Goal: Contribute content

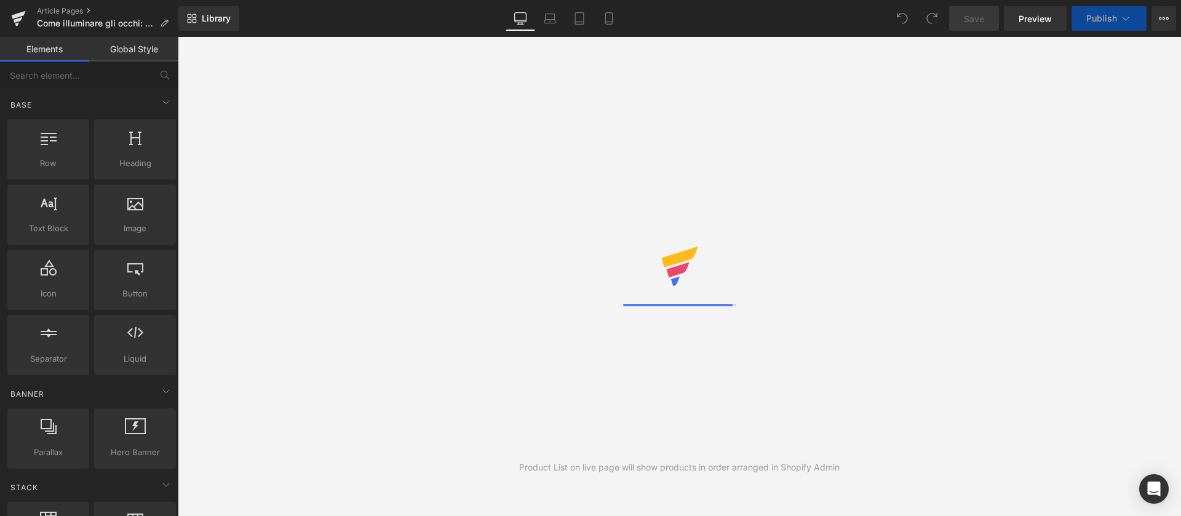
click at [630, 280] on div at bounding box center [679, 277] width 113 height 60
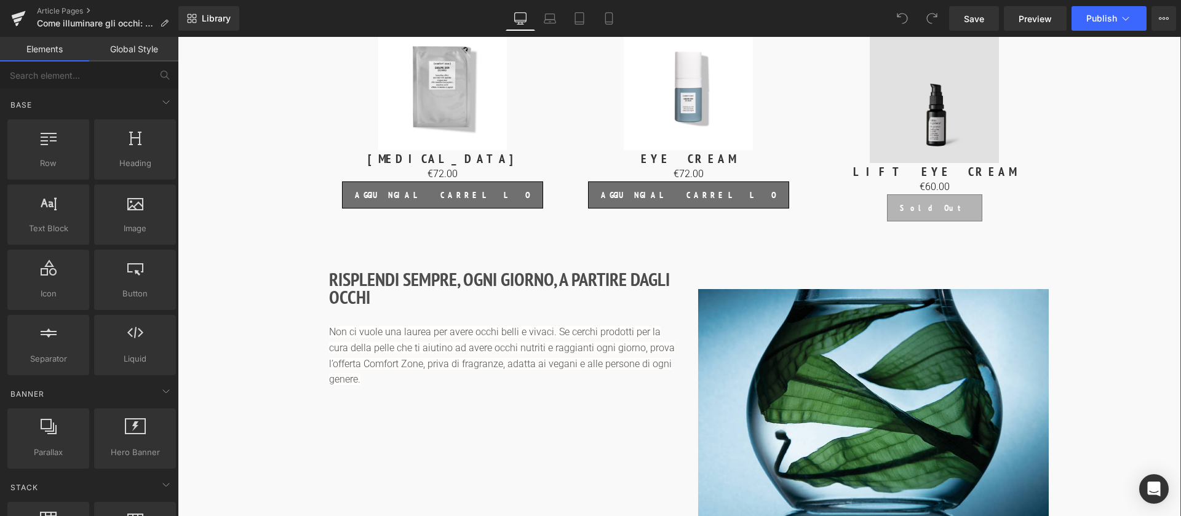
scroll to position [2224, 0]
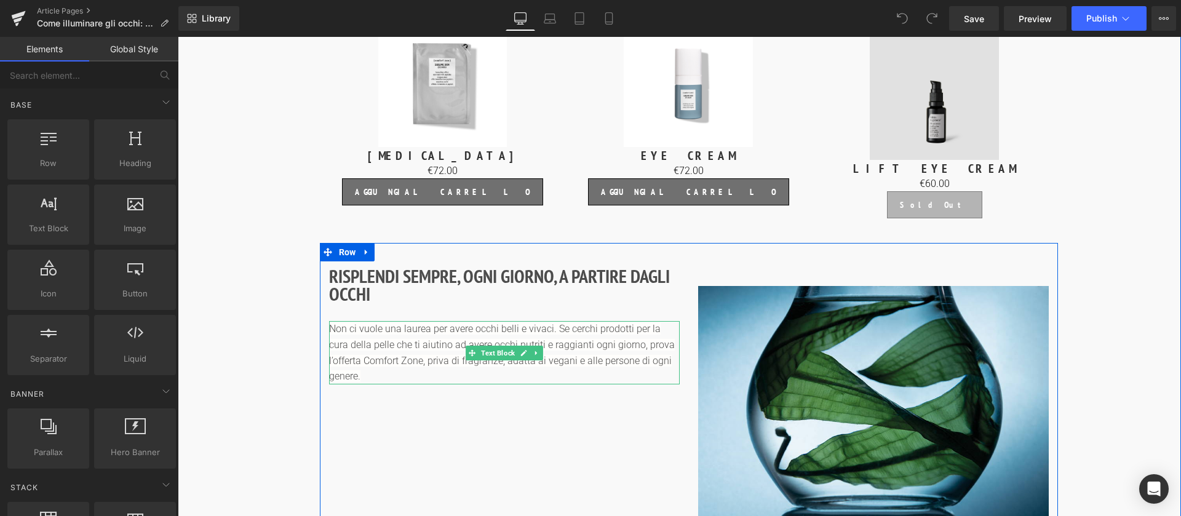
click at [554, 321] on p "Non ci vuole una laurea per avere occhi belli e vivaci. Se cerchi prodotti per …" at bounding box center [504, 352] width 350 height 63
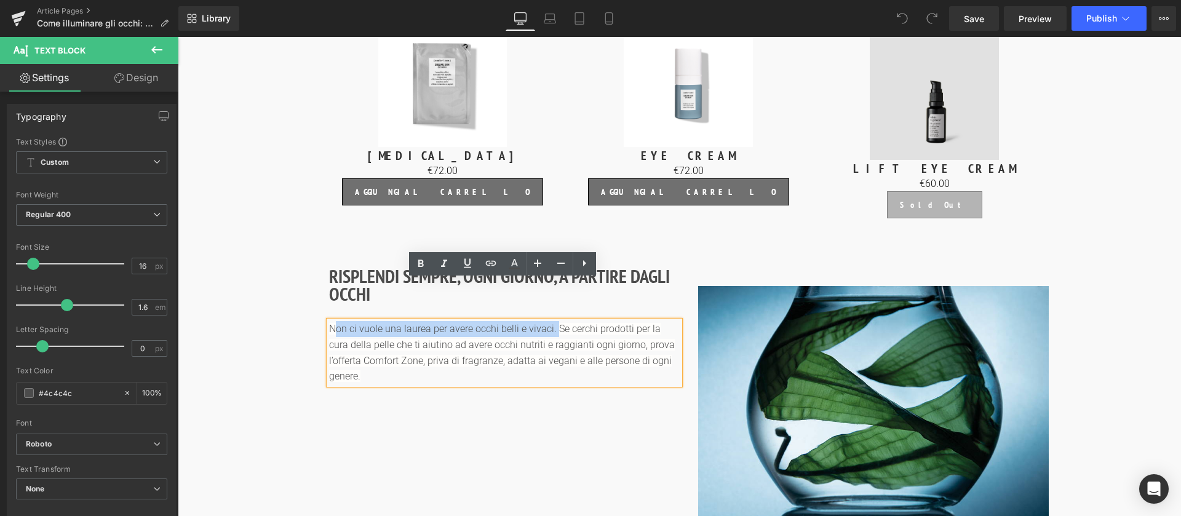
drag, startPoint x: 553, startPoint y: 289, endPoint x: 332, endPoint y: 272, distance: 222.0
click at [332, 272] on div "RISPLENDI SEMPRE, OGNI GIORNO, A PARTIRE DAGLI OCCHI Heading Non ci vuole una l…" at bounding box center [504, 322] width 369 height 135
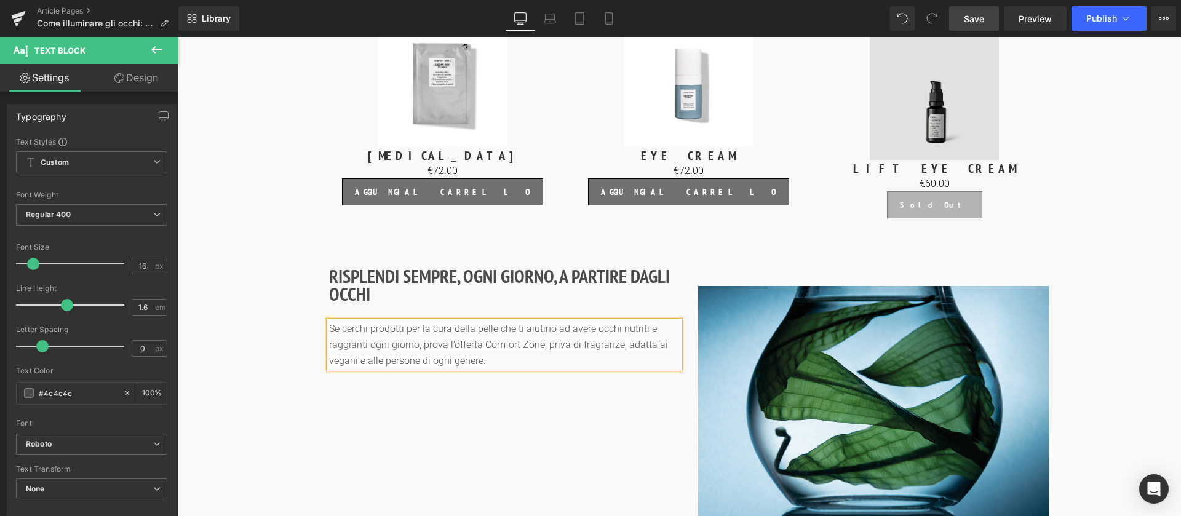
click at [970, 23] on span "Save" at bounding box center [973, 18] width 20 height 13
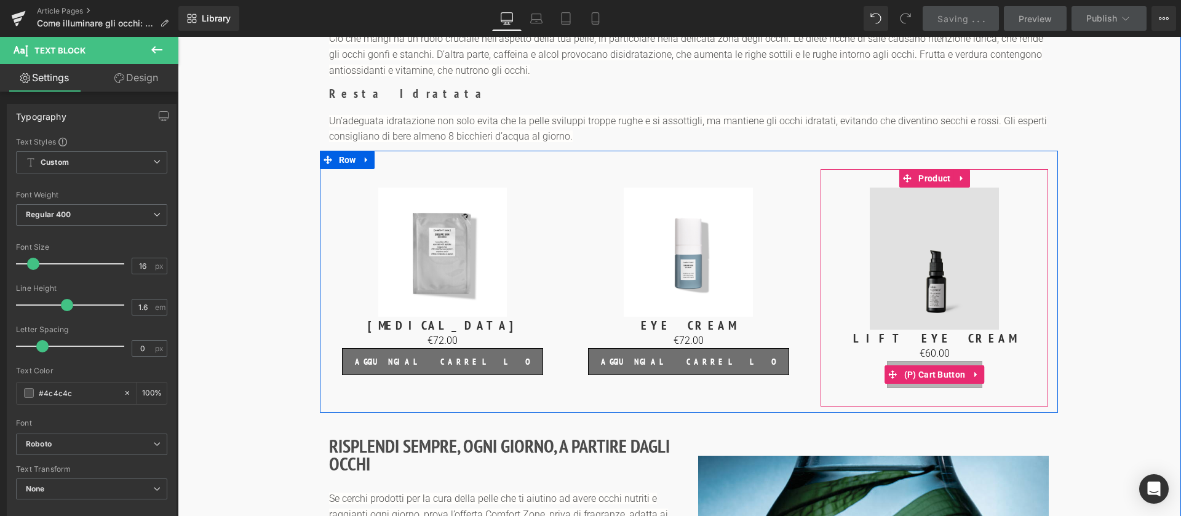
scroll to position [2052, 0]
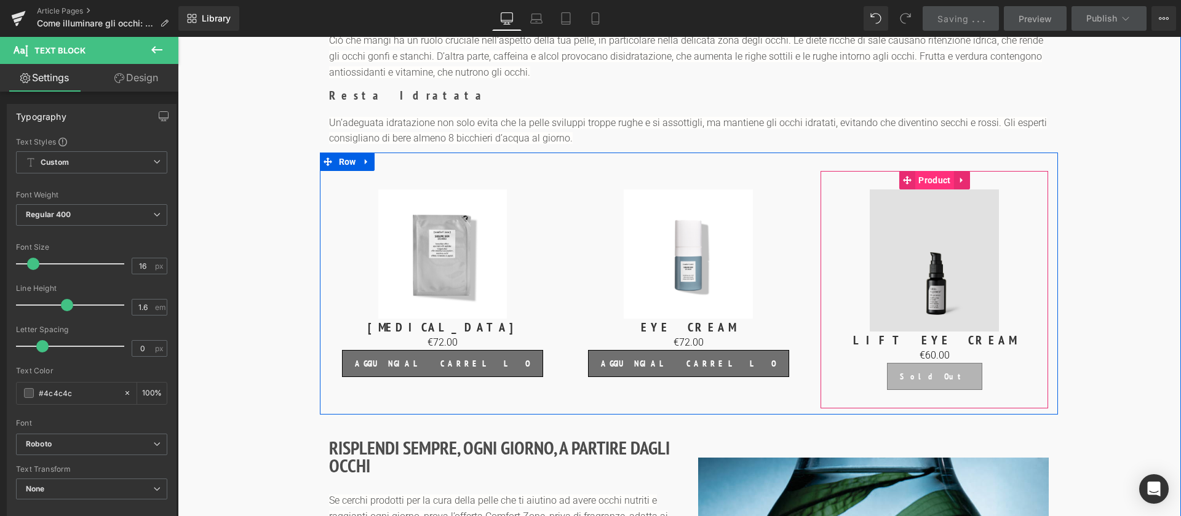
click at [934, 171] on span "Product" at bounding box center [934, 180] width 38 height 18
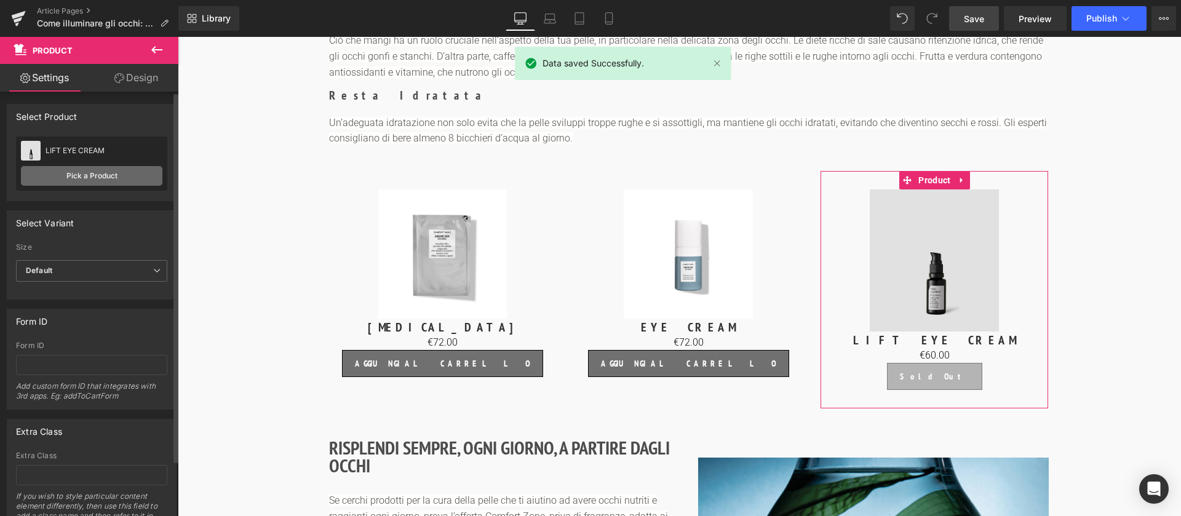
click at [101, 175] on link "Pick a Product" at bounding box center [91, 176] width 141 height 20
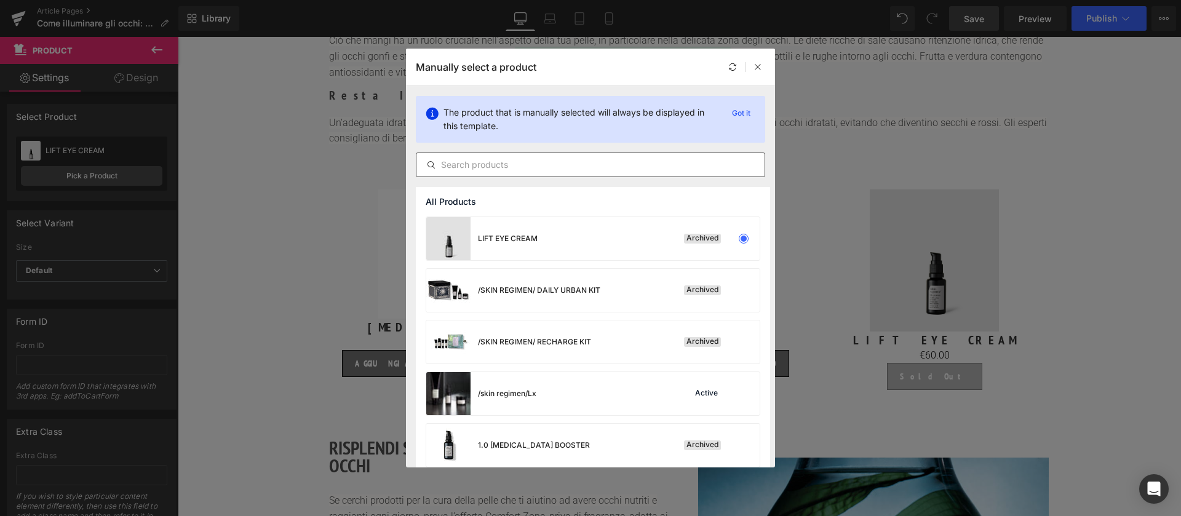
click at [494, 173] on div at bounding box center [590, 164] width 349 height 25
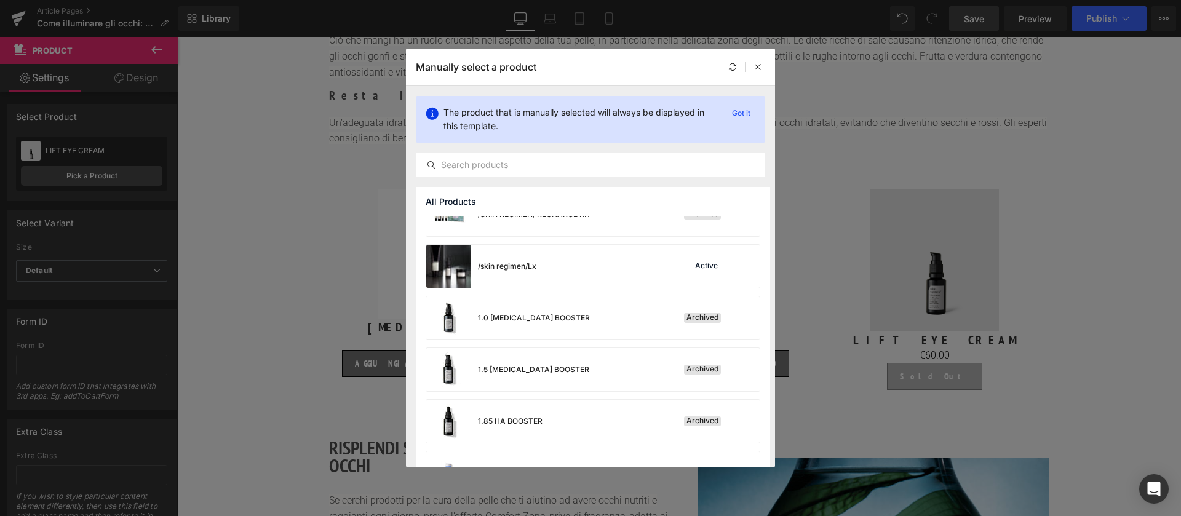
scroll to position [129, 0]
click at [475, 167] on input "text" at bounding box center [590, 164] width 348 height 15
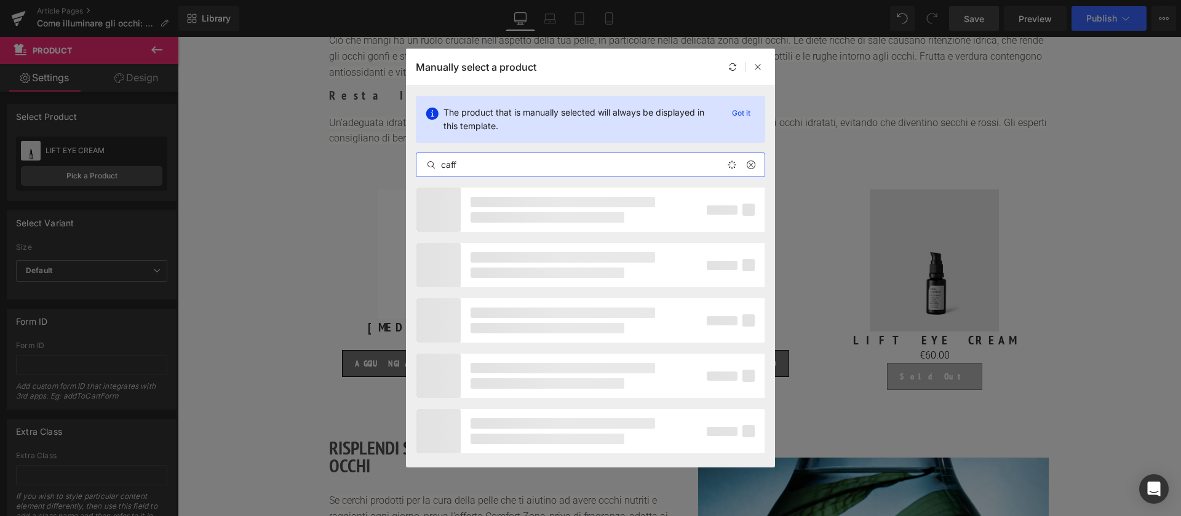
type input "caffe"
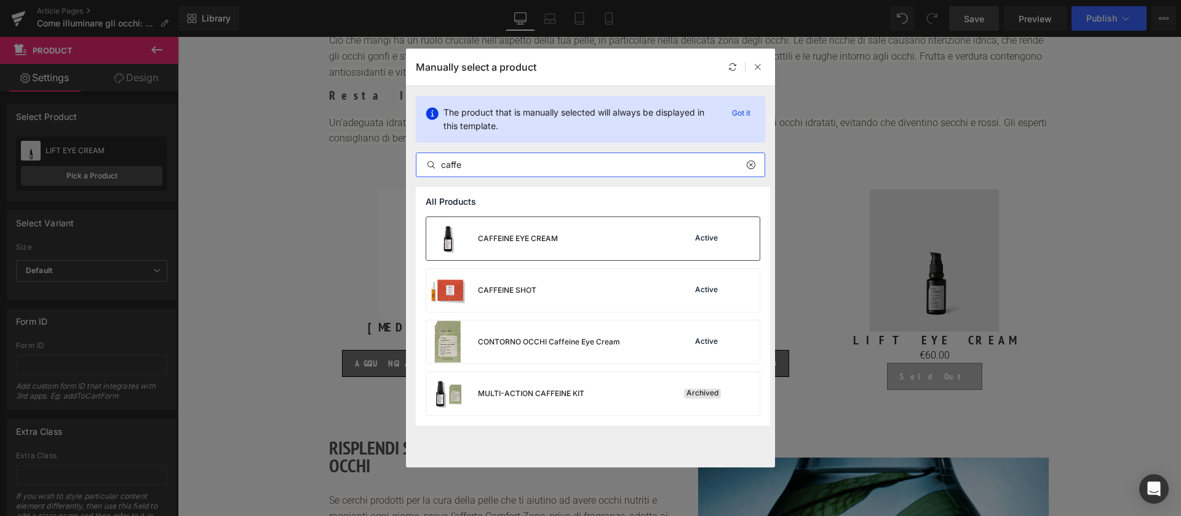
click at [516, 243] on div "CAFFEINE EYE CREAM" at bounding box center [518, 238] width 80 height 11
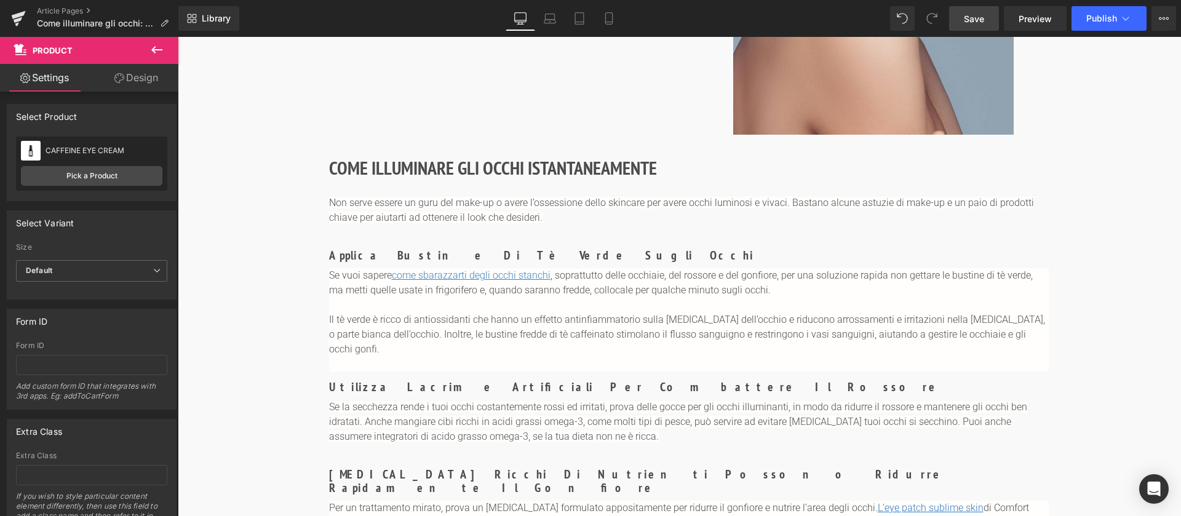
scroll to position [191, 0]
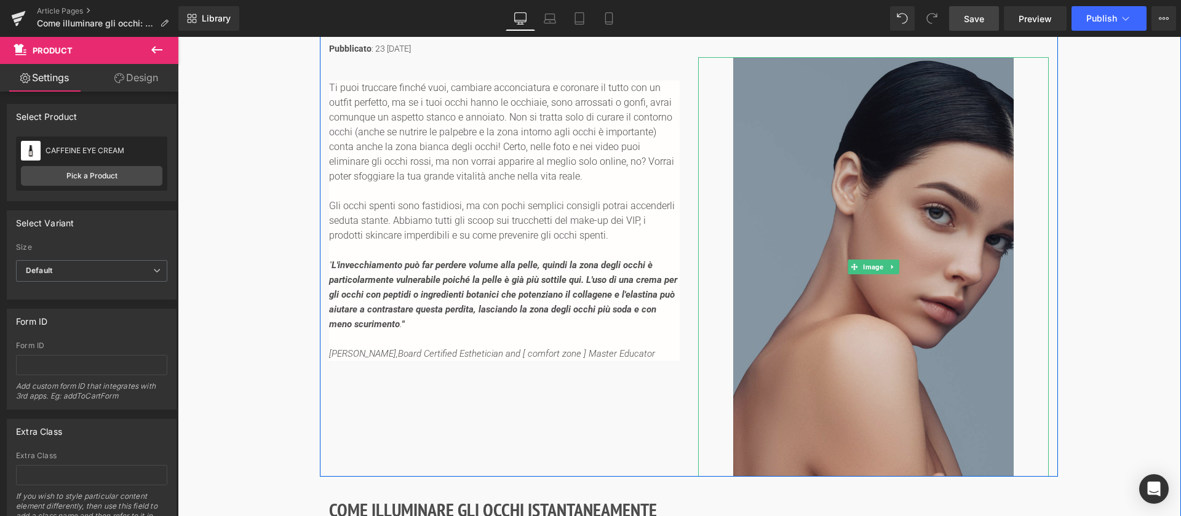
click at [812, 199] on img at bounding box center [873, 266] width 280 height 419
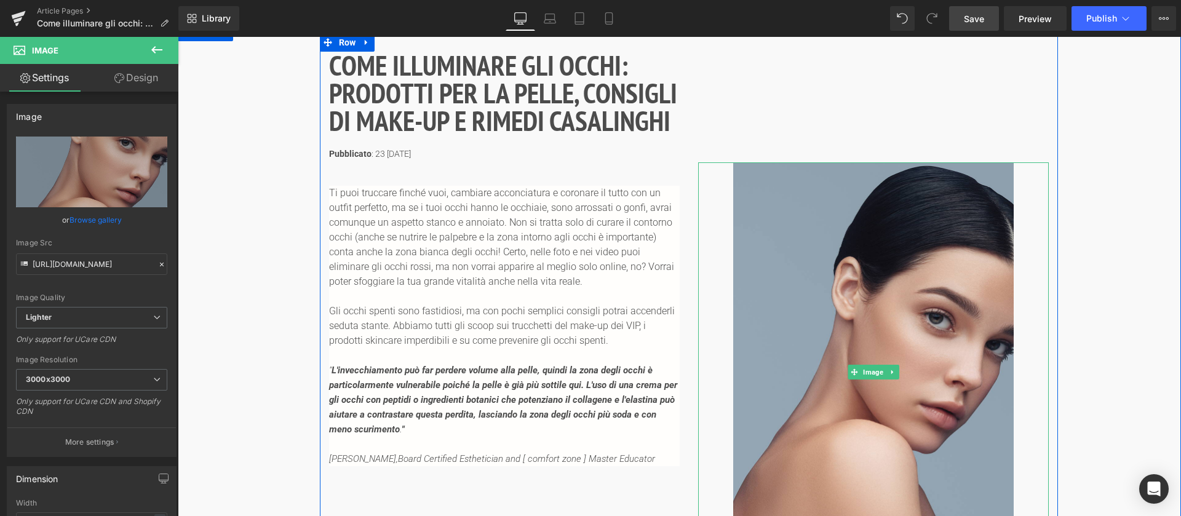
scroll to position [85, 0]
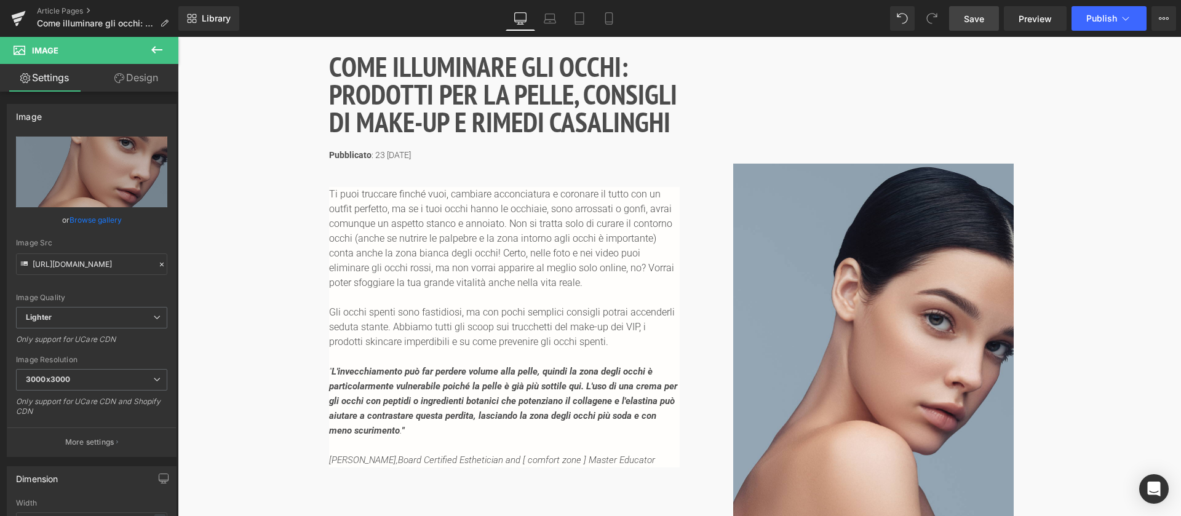
click at [986, 15] on link "Save" at bounding box center [974, 18] width 50 height 25
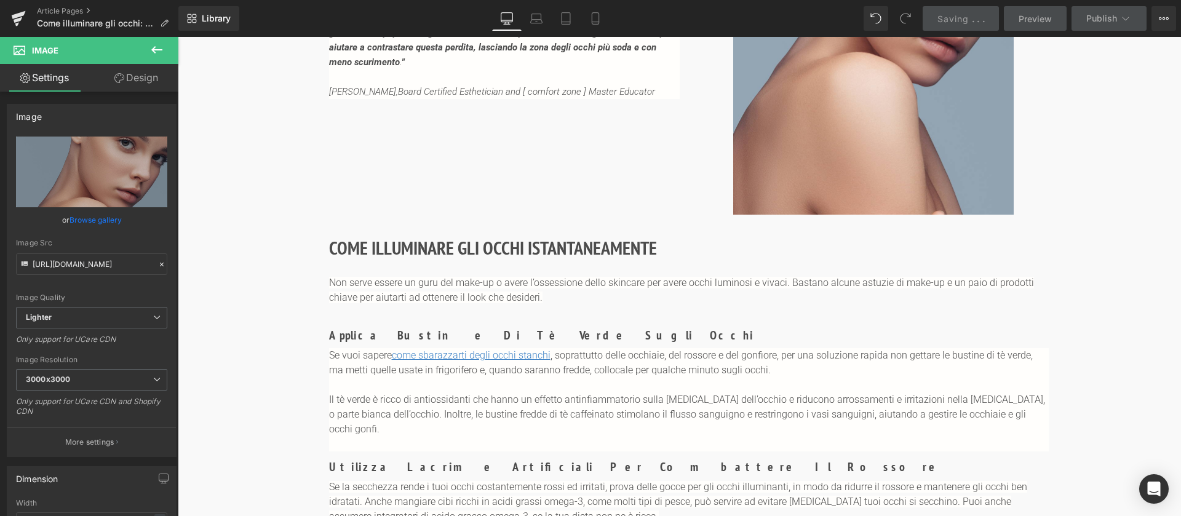
scroll to position [454, 0]
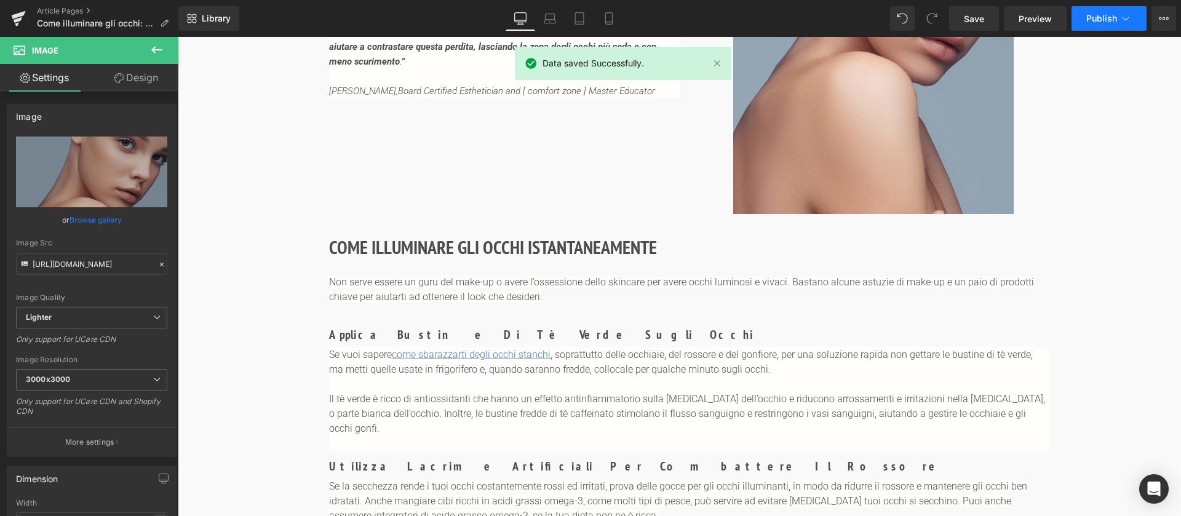
click at [1107, 17] on span "Publish" at bounding box center [1101, 19] width 31 height 10
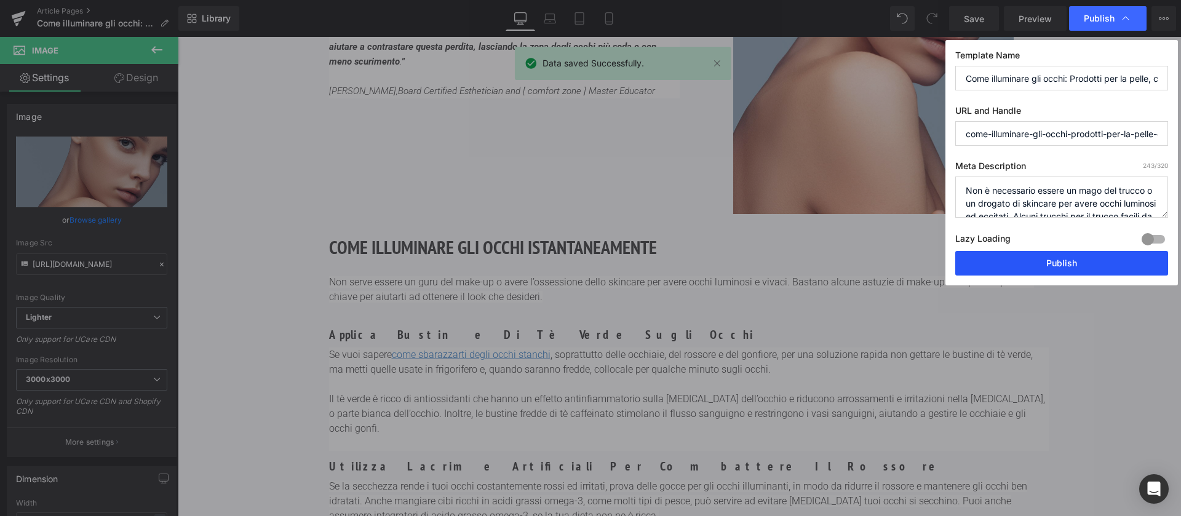
click at [1028, 256] on button "Publish" at bounding box center [1061, 263] width 213 height 25
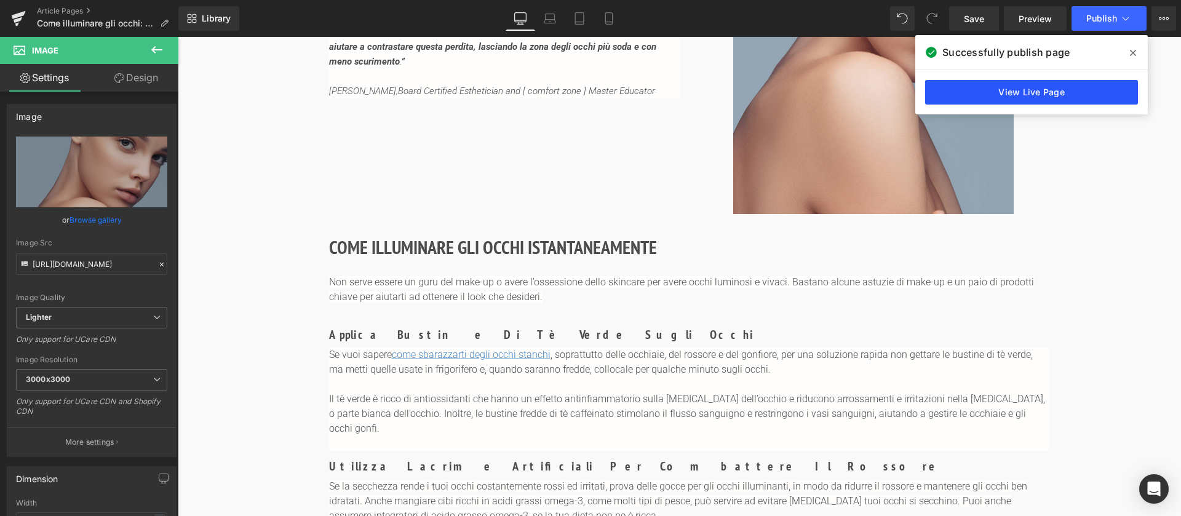
click at [1069, 100] on link "View Live Page" at bounding box center [1031, 92] width 213 height 25
